Goal: Information Seeking & Learning: Compare options

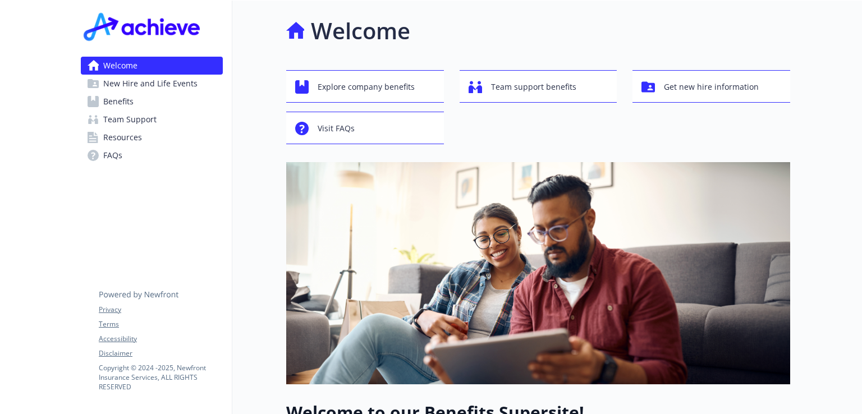
click at [146, 104] on link "Benefits" at bounding box center [152, 102] width 142 height 18
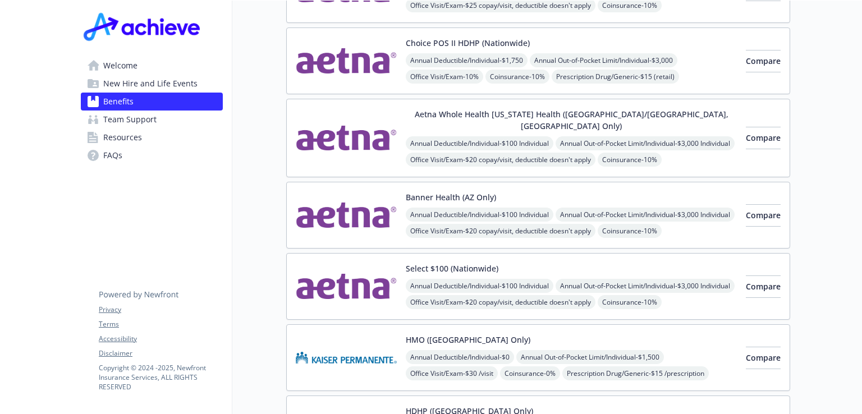
scroll to position [112, 0]
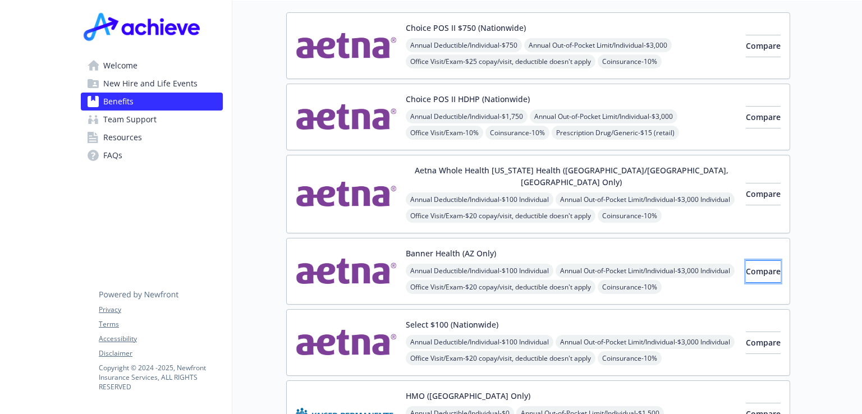
click at [746, 266] on span "Compare" at bounding box center [763, 271] width 35 height 11
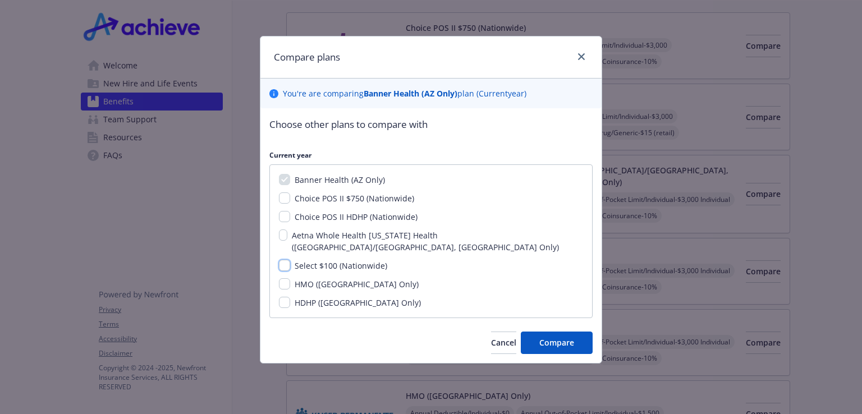
click at [281, 260] on input "Select $100 (Nationwide)" at bounding box center [284, 265] width 11 height 11
checkbox input "true"
click at [543, 337] on span "Compare" at bounding box center [556, 342] width 35 height 11
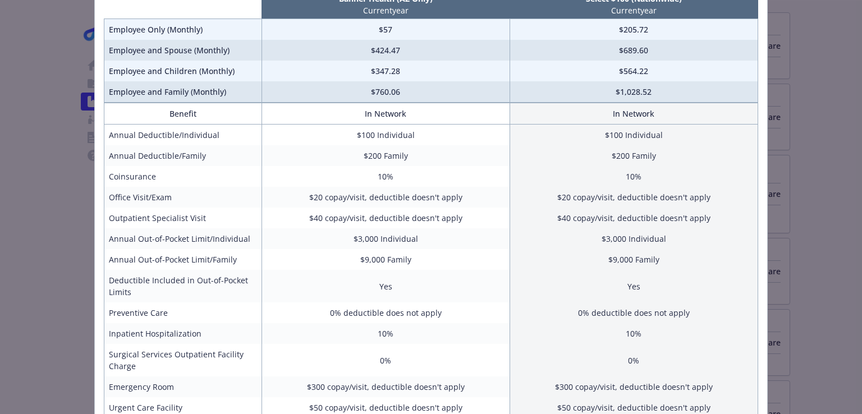
scroll to position [41, 0]
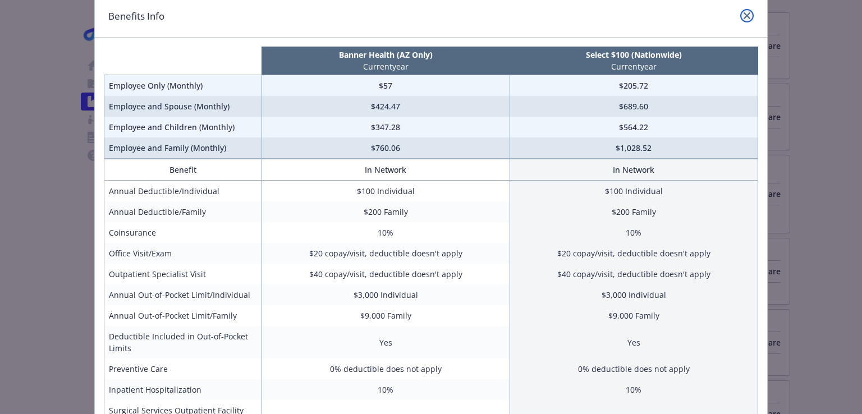
click at [743, 17] on icon "close" at bounding box center [746, 15] width 7 height 7
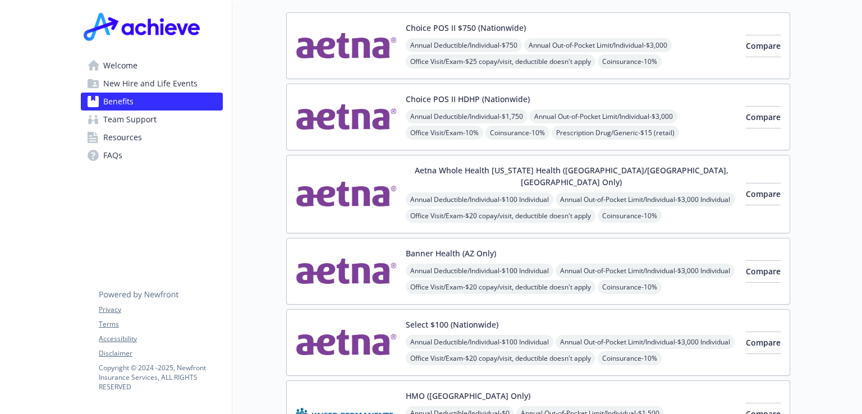
scroll to position [0, 0]
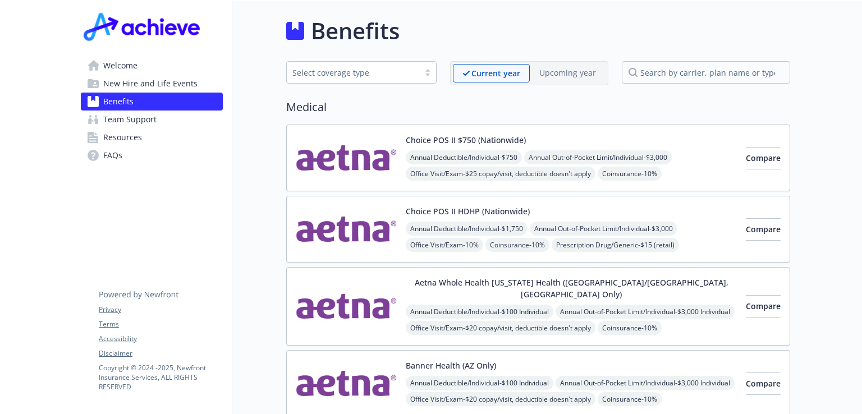
click at [122, 124] on span "Team Support" at bounding box center [129, 120] width 53 height 18
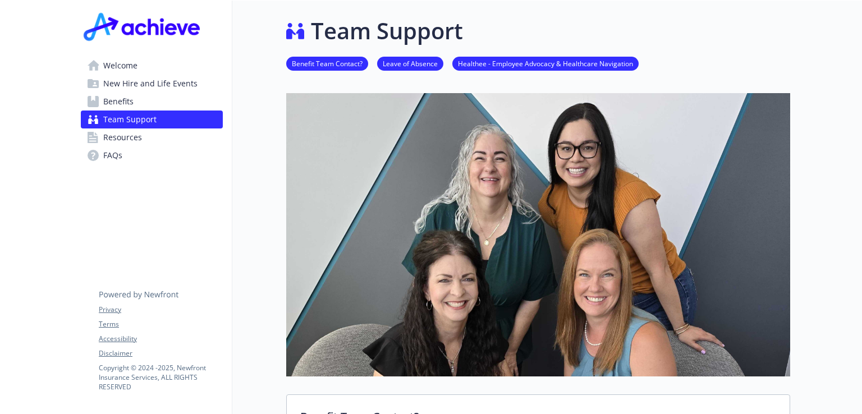
click at [121, 138] on span "Resources" at bounding box center [122, 137] width 39 height 18
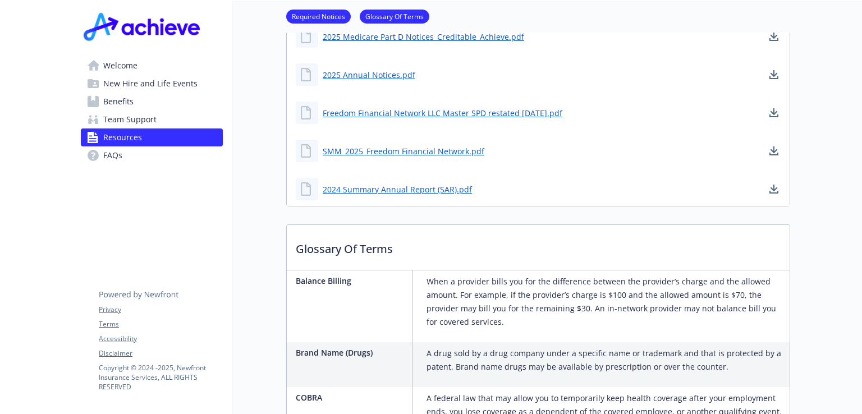
scroll to position [561, 0]
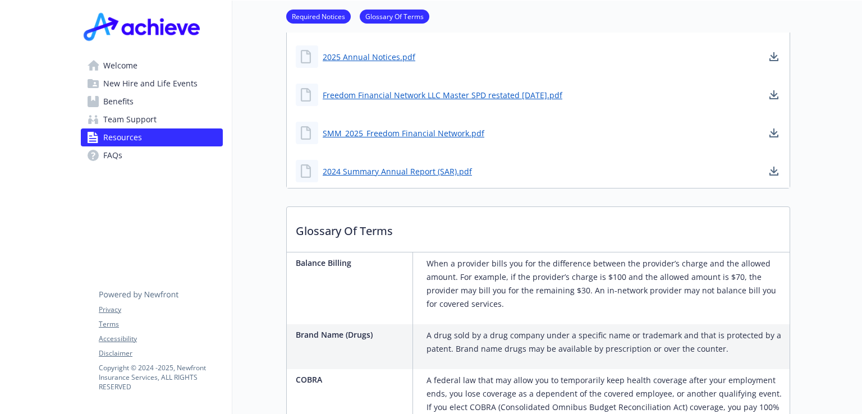
click at [114, 68] on span "Welcome" at bounding box center [120, 66] width 34 height 18
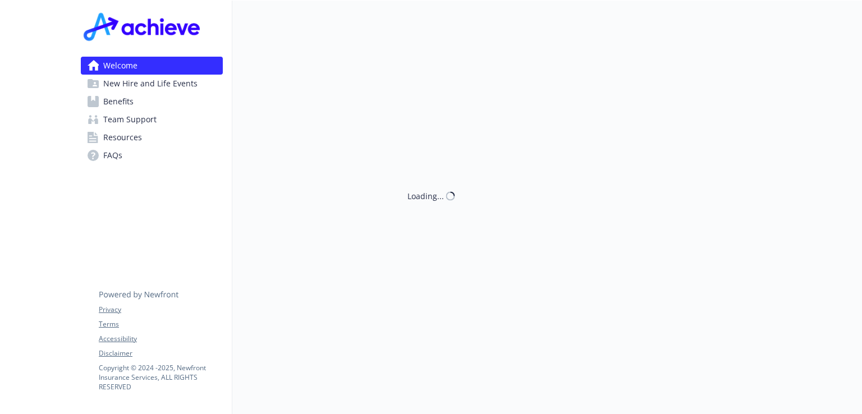
scroll to position [396, 0]
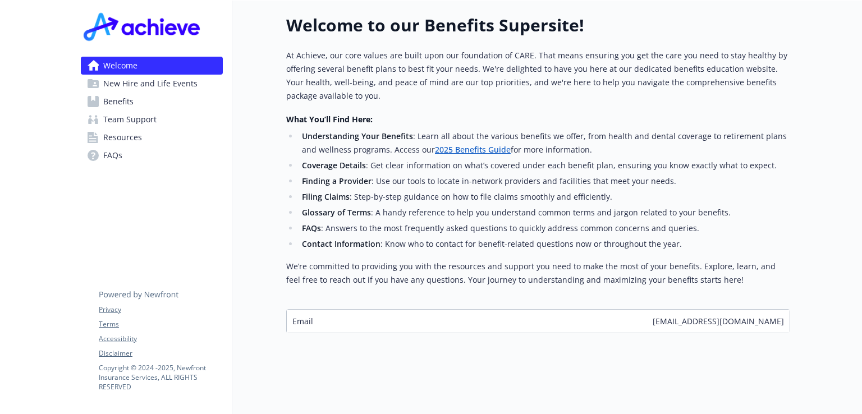
click at [493, 190] on li "Filing Claims : Step-by-step guidance on how to file claims smoothly and effici…" at bounding box center [543, 196] width 491 height 13
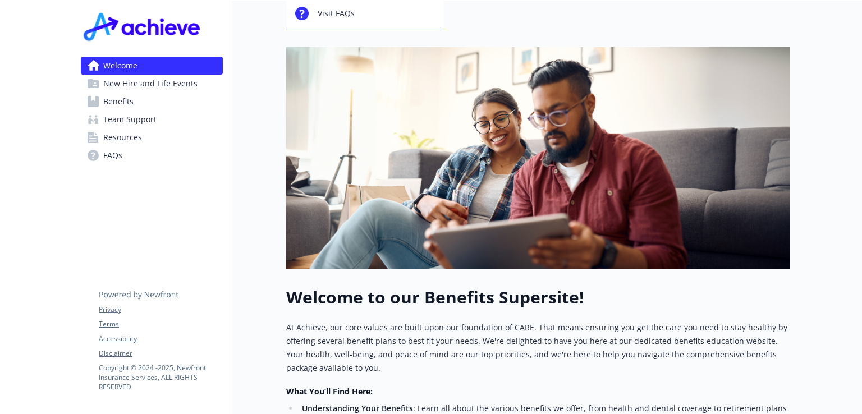
scroll to position [0, 0]
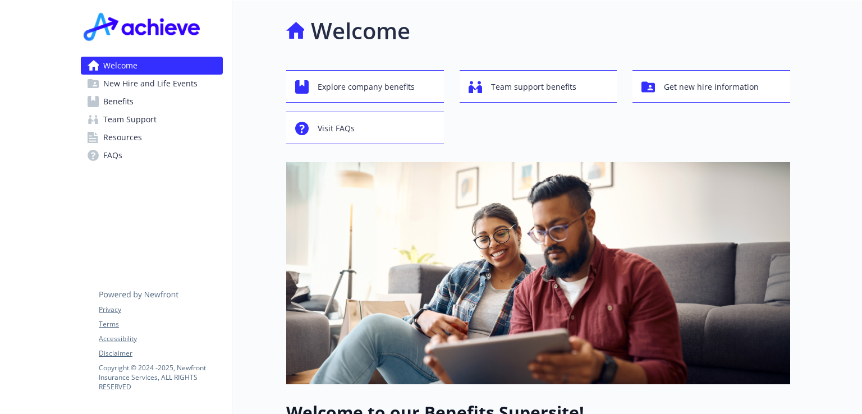
click at [119, 101] on span "Benefits" at bounding box center [118, 102] width 30 height 18
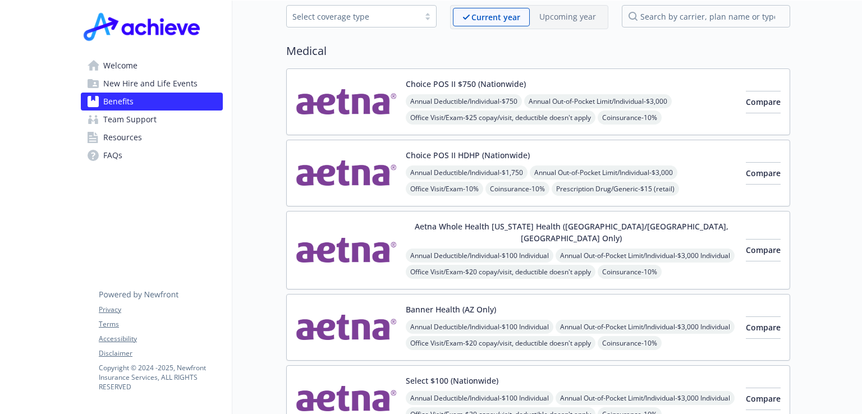
scroll to position [112, 0]
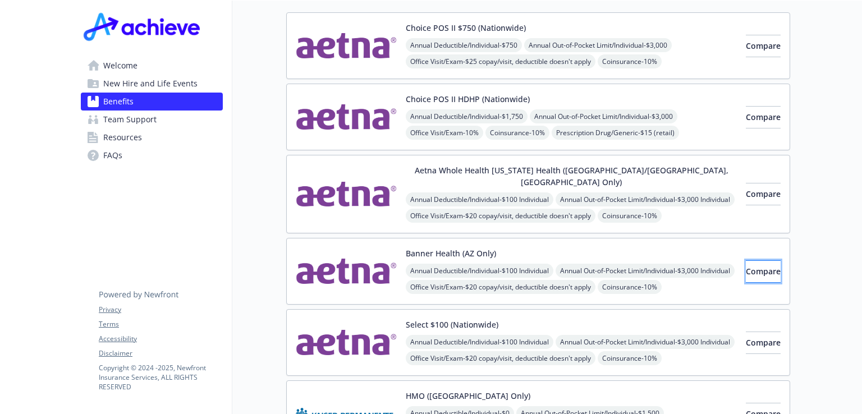
click at [746, 266] on span "Compare" at bounding box center [763, 271] width 35 height 11
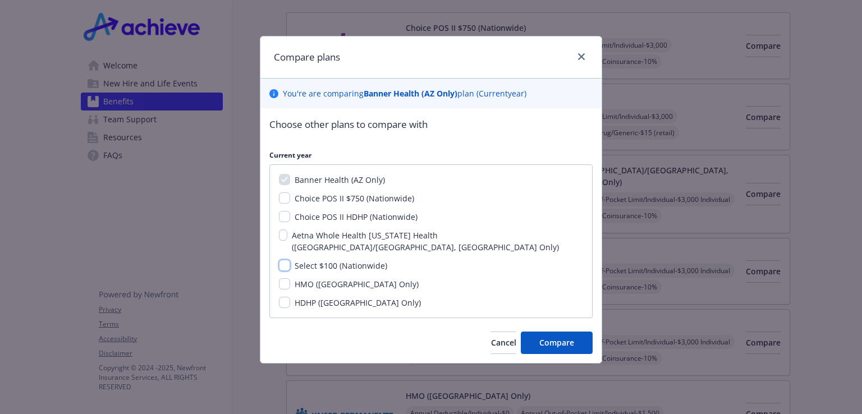
click at [283, 260] on input "Select $100 (Nationwide)" at bounding box center [284, 265] width 11 height 11
checkbox input "true"
click at [548, 337] on span "Compare" at bounding box center [556, 342] width 35 height 11
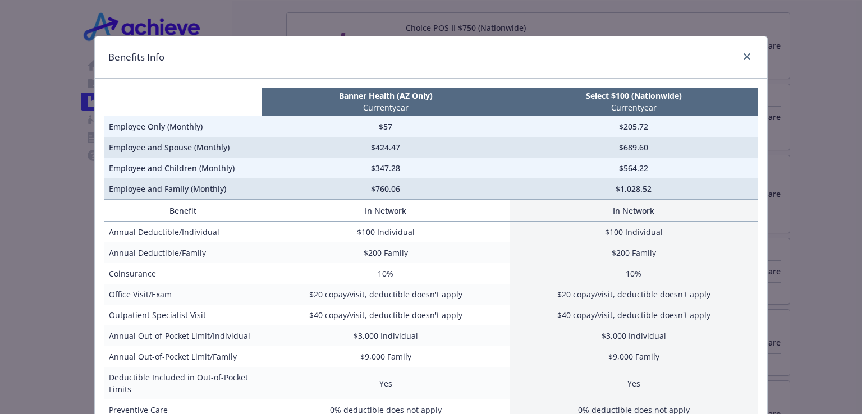
scroll to position [56, 0]
